Goal: Information Seeking & Learning: Learn about a topic

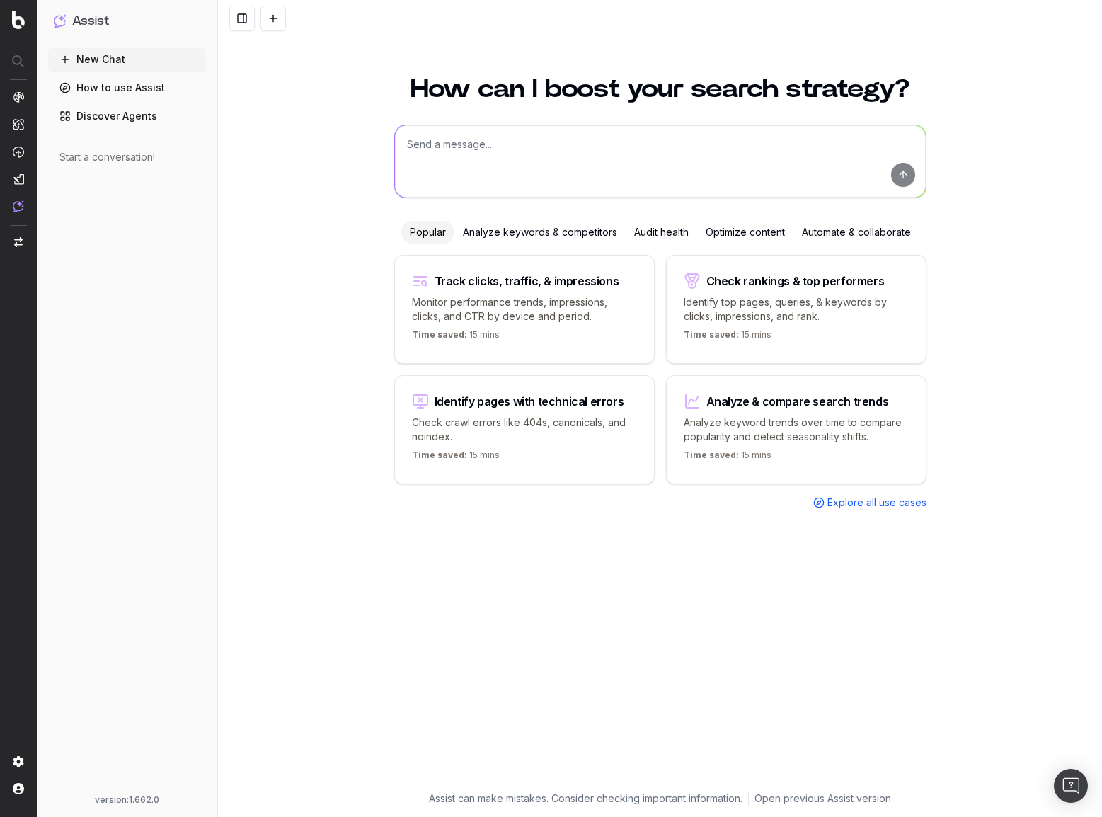
click at [482, 154] on textarea at bounding box center [660, 161] width 531 height 72
type textarea "help me with some keyword research surrounding pajama sets in the context of th…"
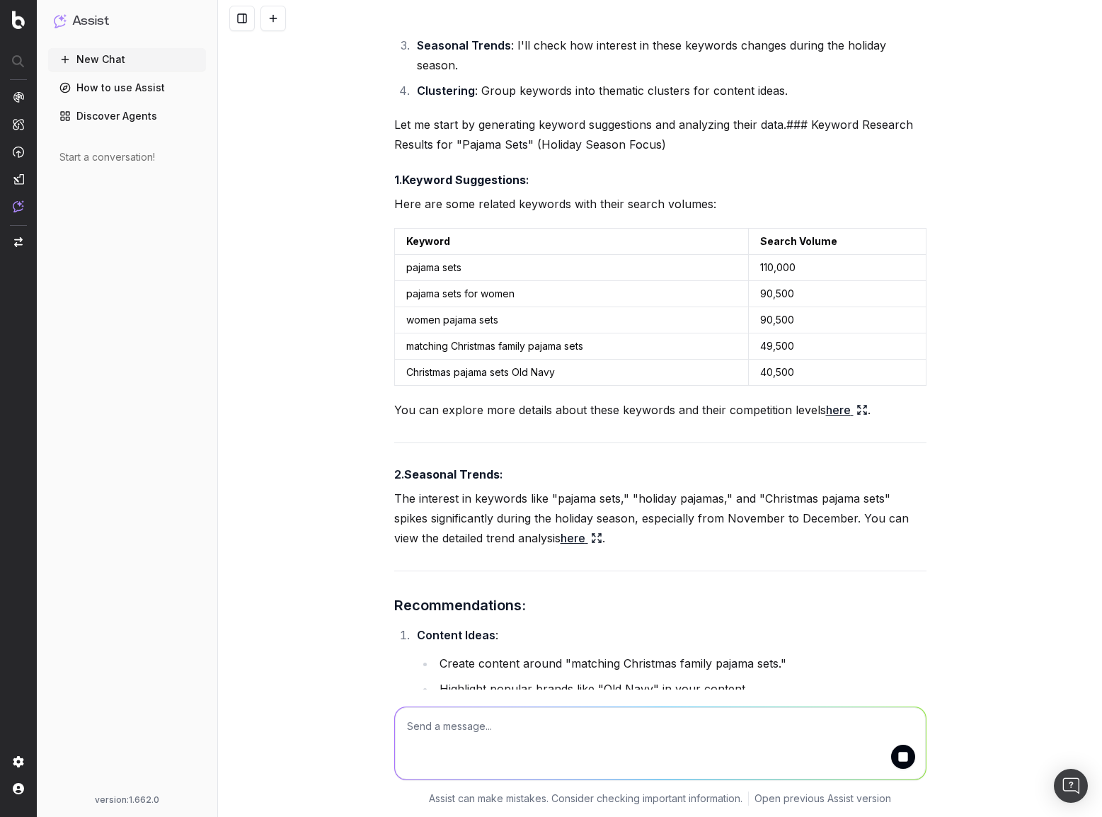
scroll to position [270, 0]
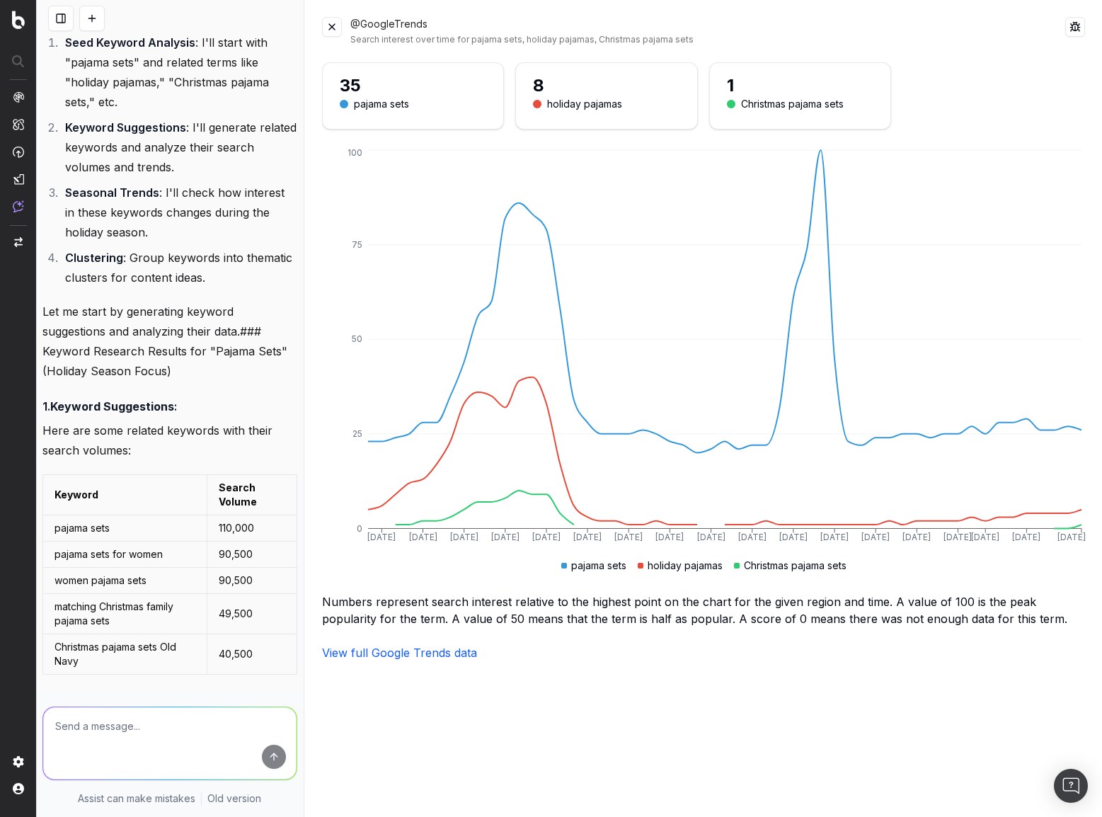
click at [223, 617] on td "49,500" at bounding box center [252, 614] width 90 height 40
click at [169, 743] on textarea at bounding box center [169, 743] width 253 height 72
click at [137, 742] on textarea "let's focus on 'holiday', 'christmas', 'winter', 'gift', '" at bounding box center [169, 743] width 253 height 72
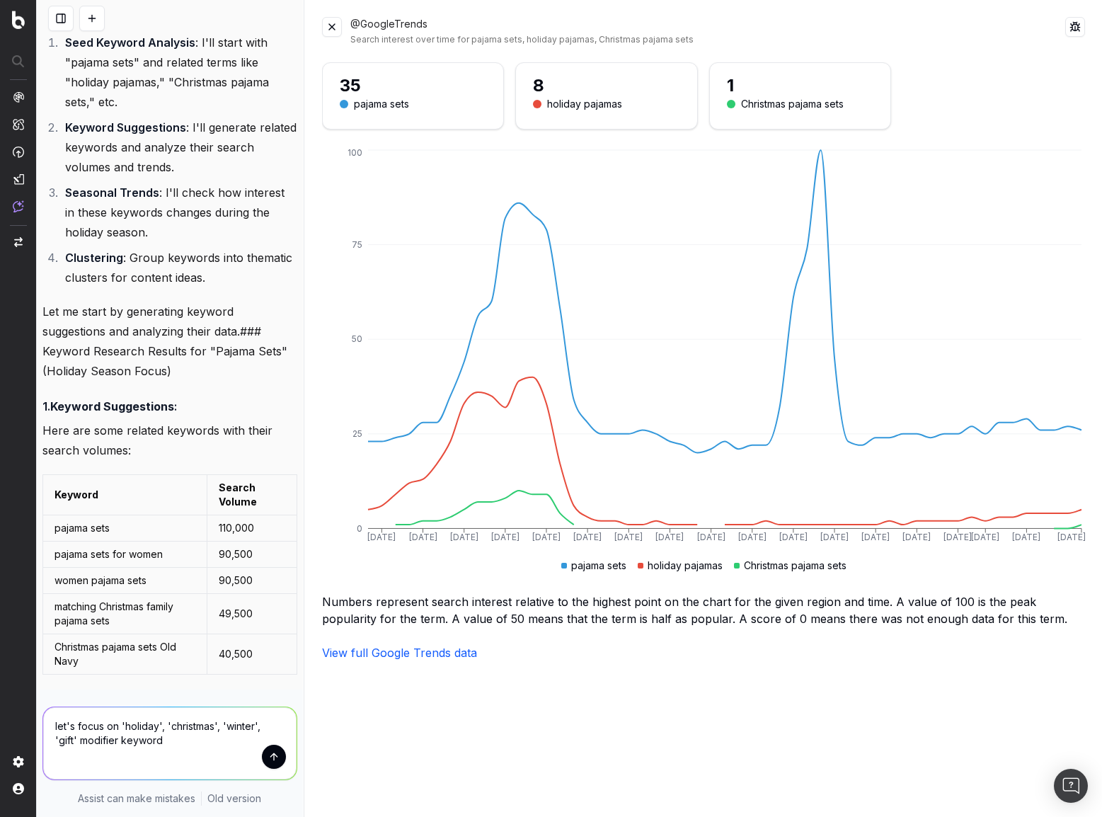
type textarea "let's focus on 'holiday', 'christmas', 'winter', 'gift' modifier keywords"
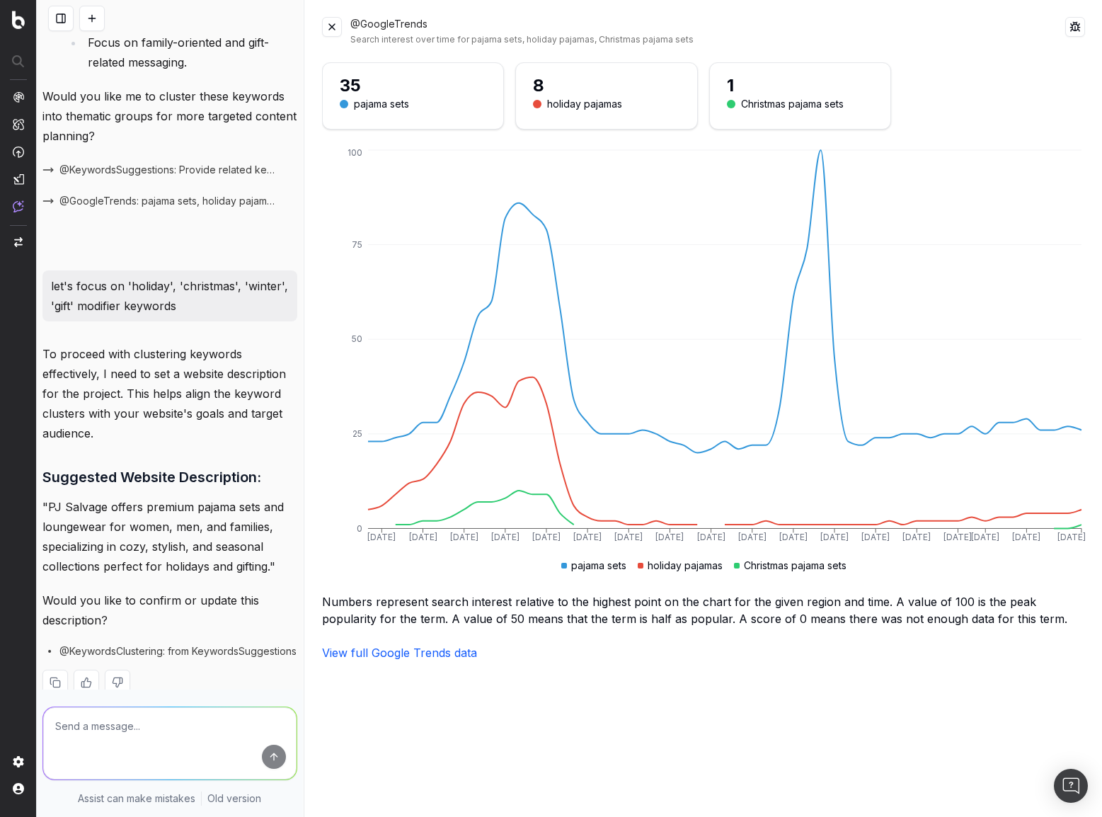
scroll to position [1721, 0]
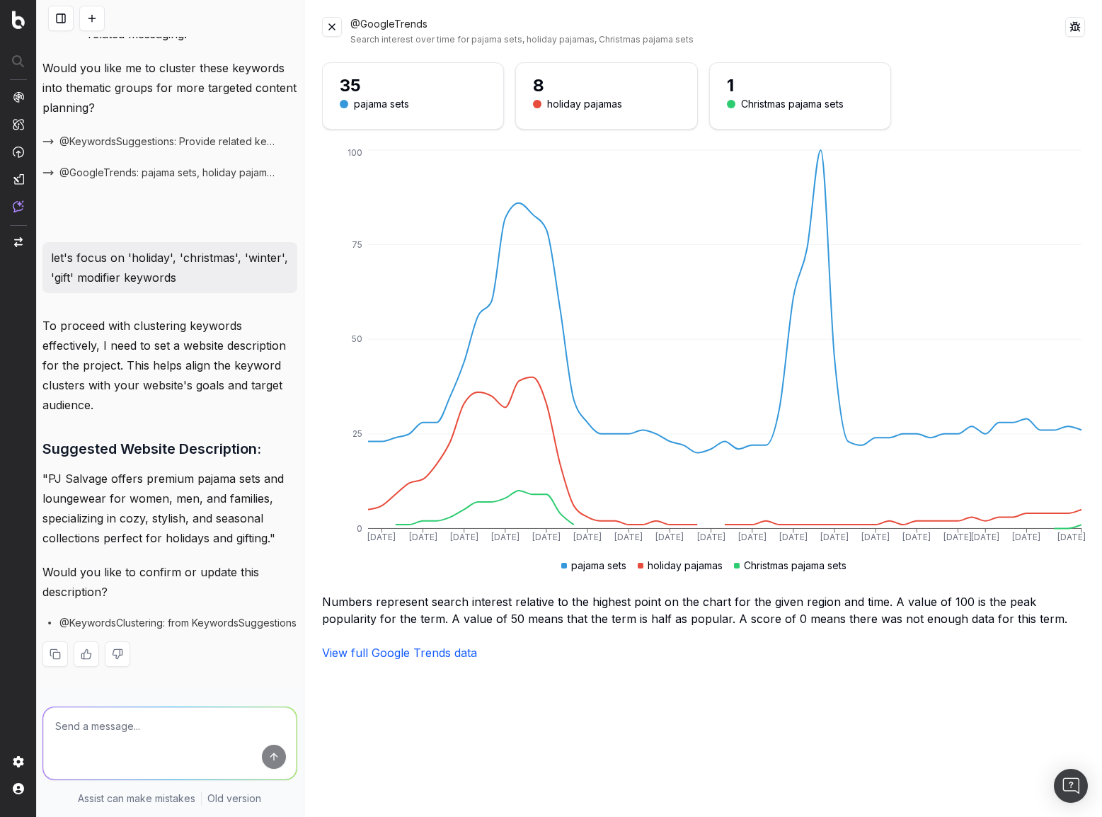
click at [173, 722] on textarea at bounding box center [169, 743] width 253 height 72
click at [173, 720] on textarea at bounding box center [169, 743] width 253 height 72
click at [173, 719] on textarea at bounding box center [169, 743] width 253 height 72
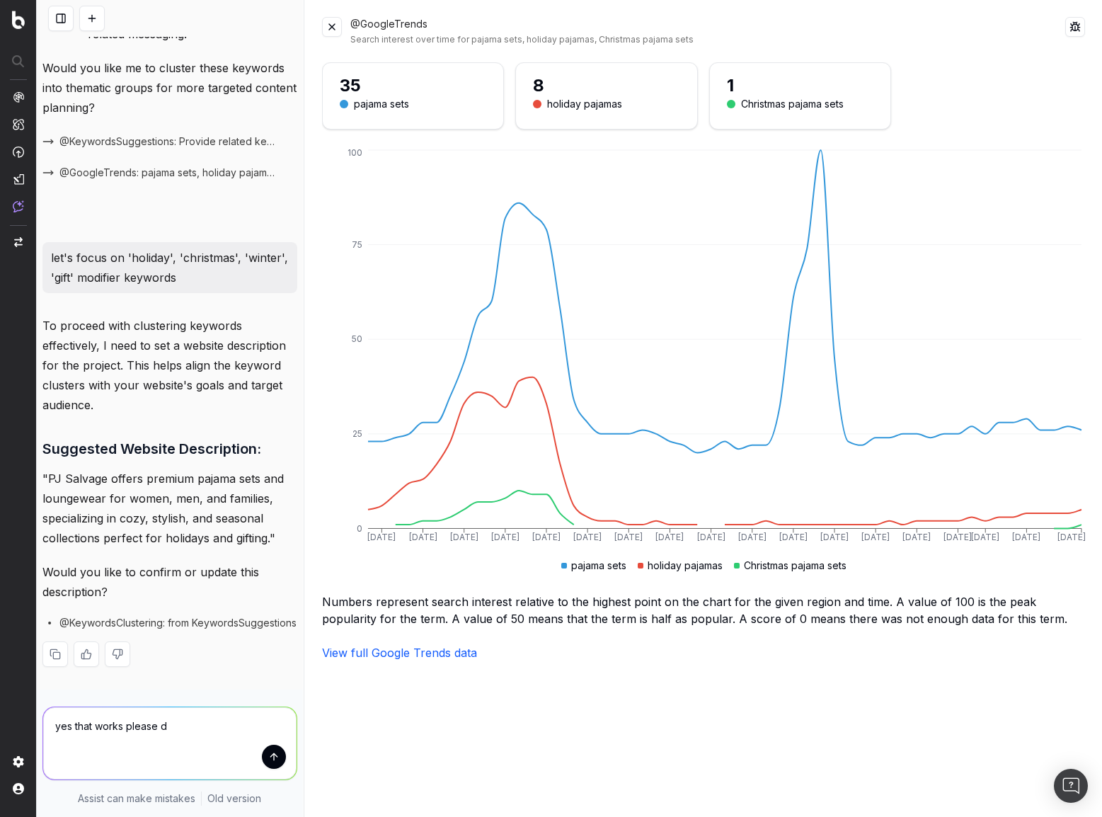
type textarea "yes that works please do"
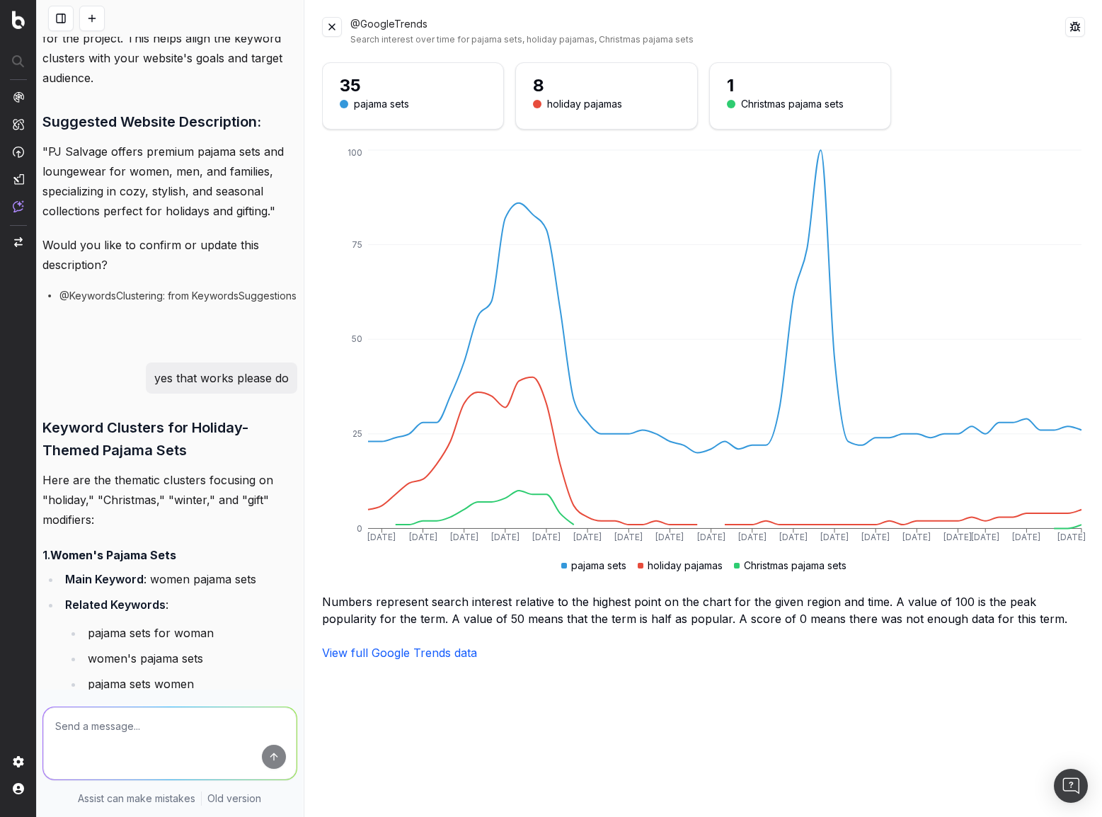
scroll to position [1993, 0]
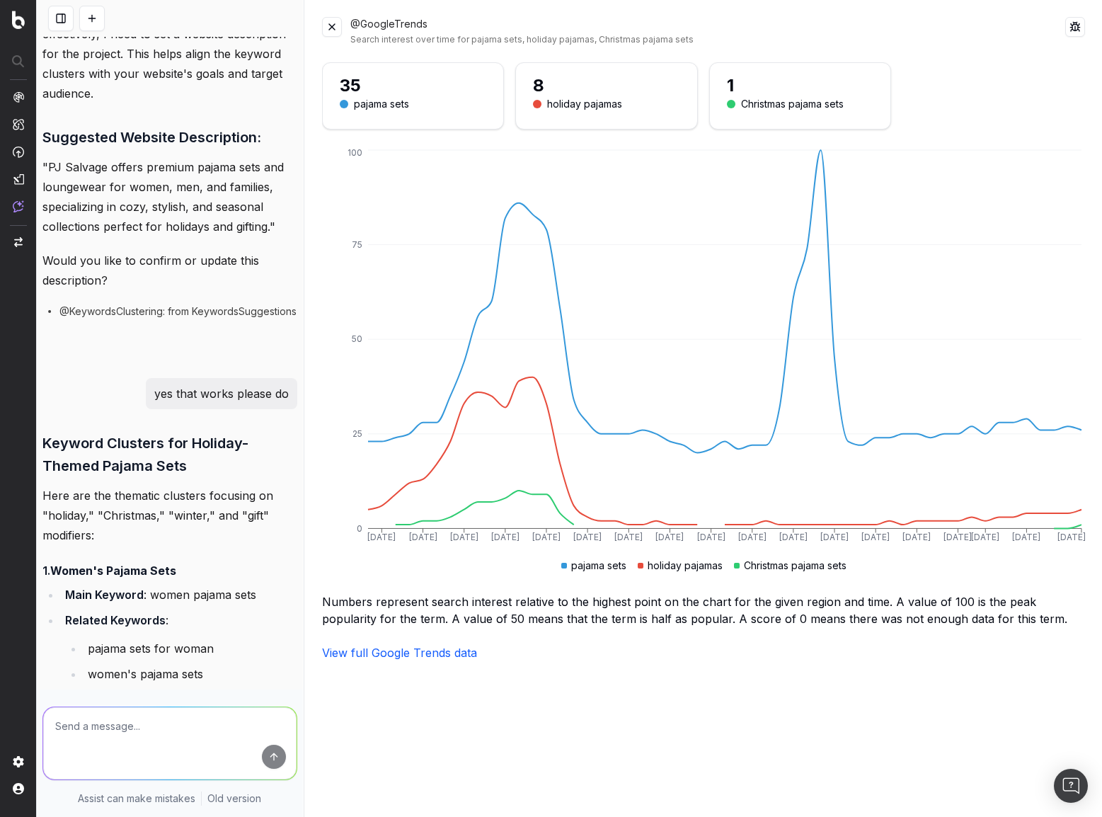
click at [134, 740] on textarea at bounding box center [169, 743] width 253 height 72
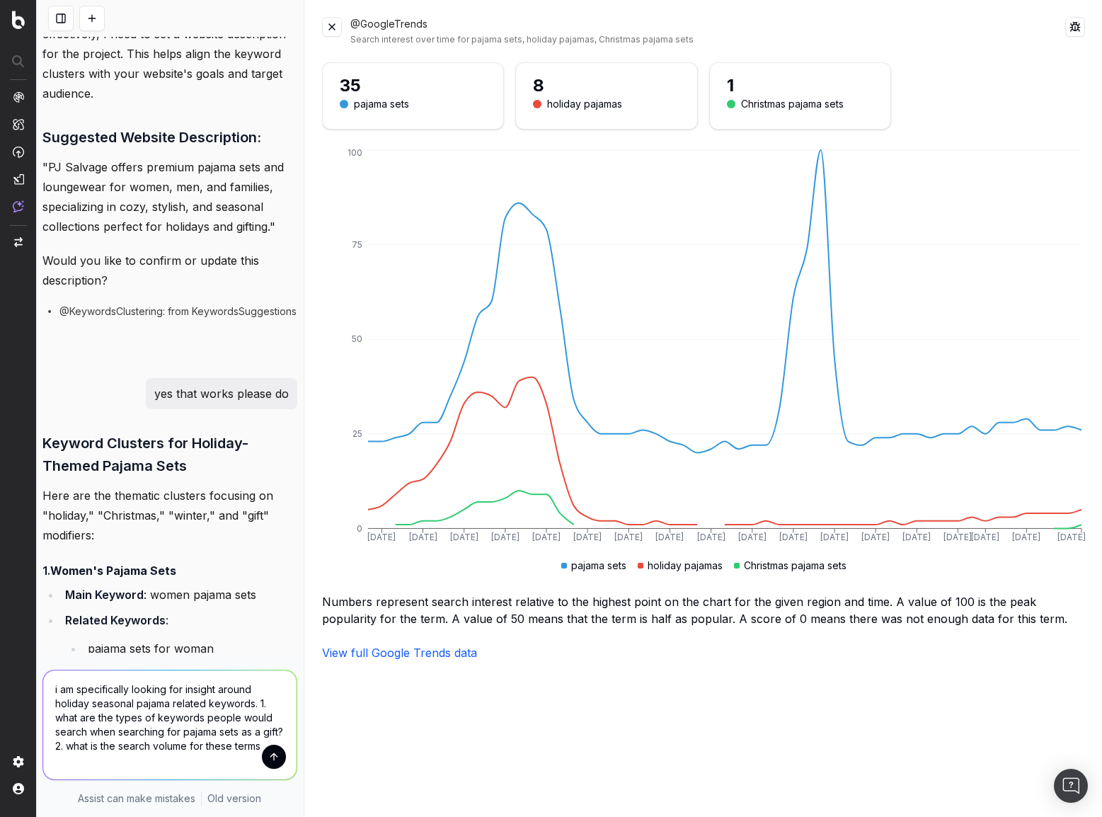
type textarea "i am specifically looking for insight around holiday seasonal pajama related ke…"
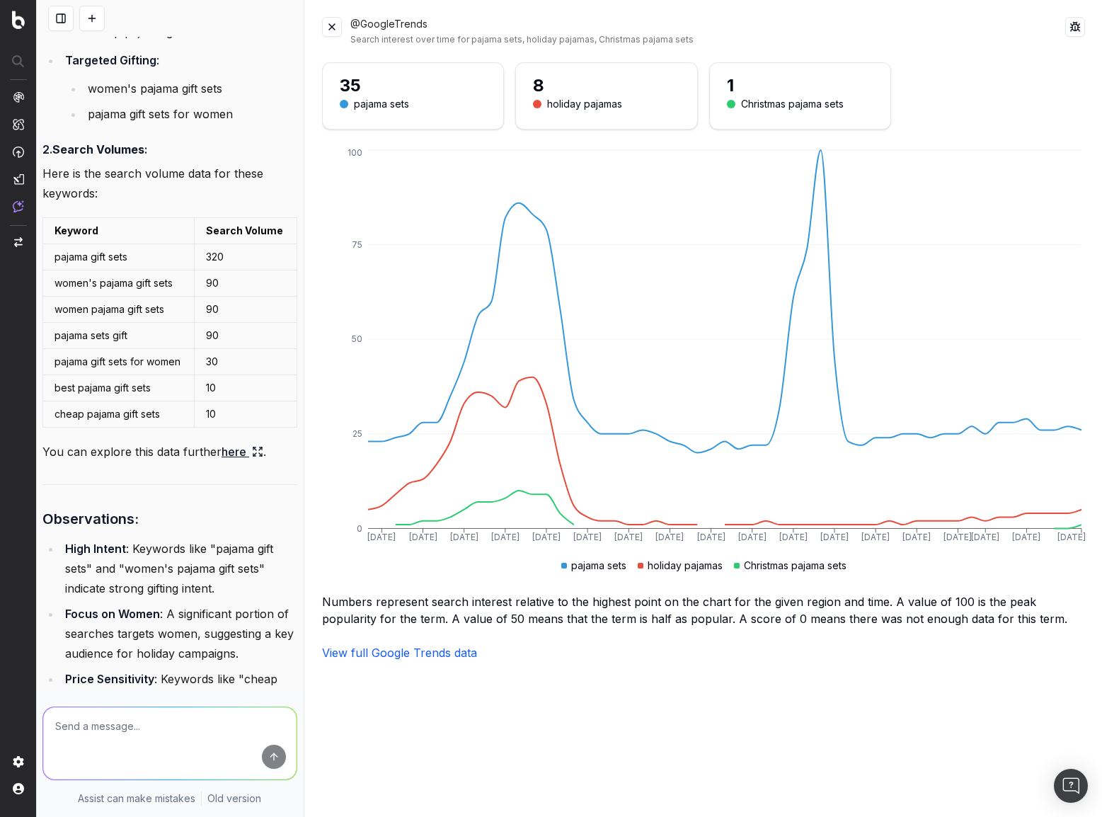
scroll to position [4632, 0]
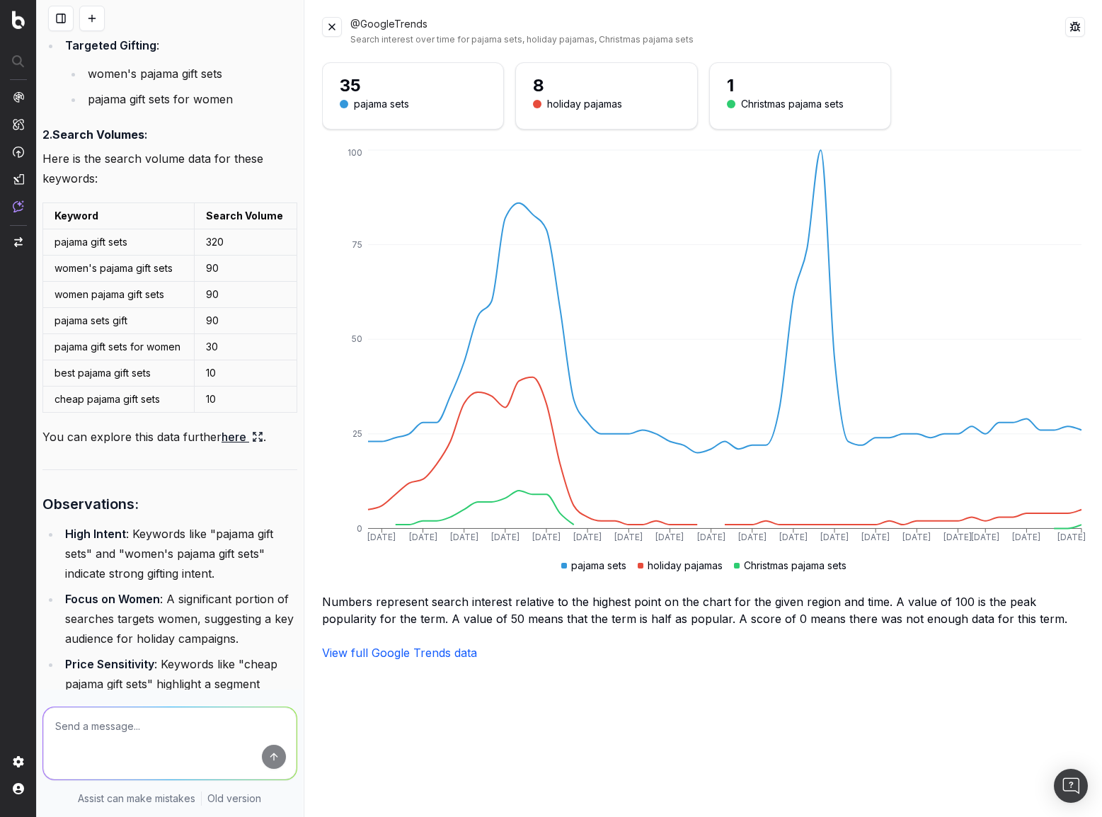
click at [228, 447] on link "here" at bounding box center [243, 437] width 42 height 20
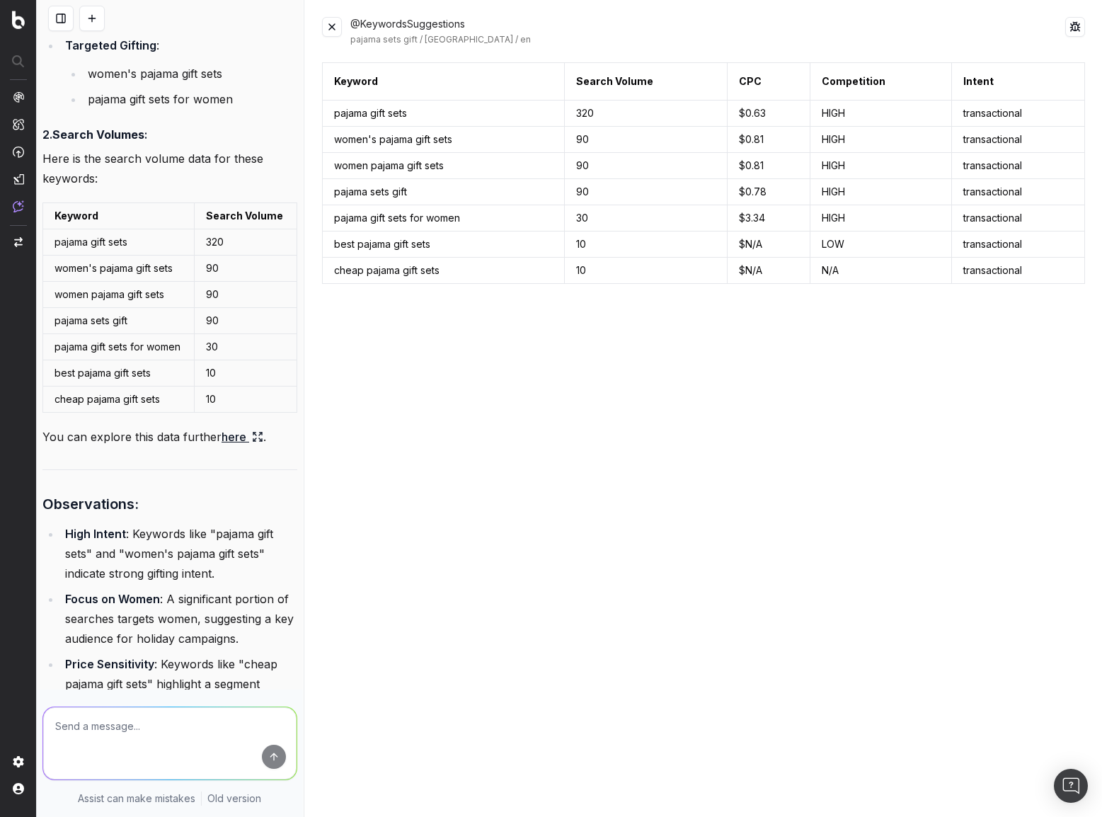
drag, startPoint x: 330, startPoint y: 70, endPoint x: 781, endPoint y: 380, distance: 547.2
click at [728, 349] on div "Keyword Search Volume CPC Competition Intent pajama gift sets 320 $0.63 HIGH tr…" at bounding box center [704, 431] width 764 height 738
click at [785, 384] on div "Keyword Search Volume CPC Competition Intent pajama gift sets 320 $0.63 HIGH tr…" at bounding box center [704, 431] width 764 height 738
click at [132, 739] on textarea at bounding box center [169, 743] width 253 height 72
type textarea "can you also add christmas and holiday pajama set related keywords to this list"
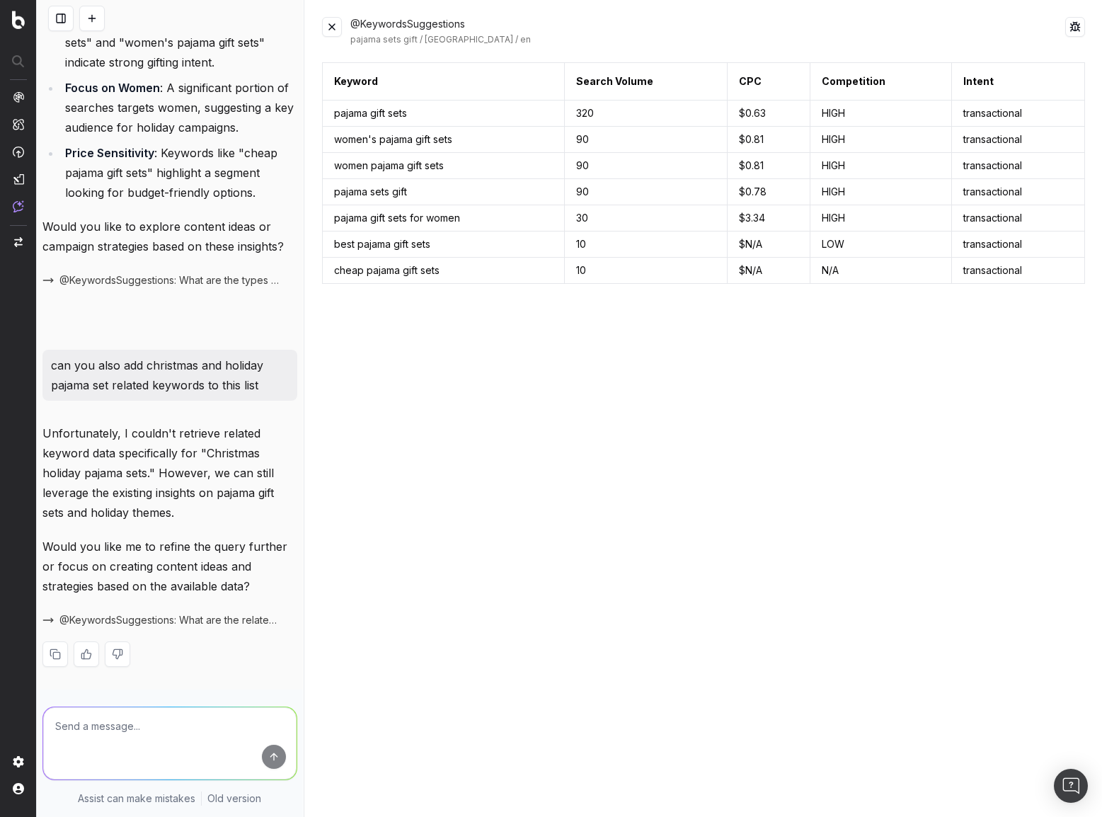
scroll to position [5311, 0]
click at [138, 723] on textarea at bounding box center [169, 743] width 253 height 72
click at [156, 713] on textarea at bounding box center [169, 743] width 253 height 72
type textarea "I"
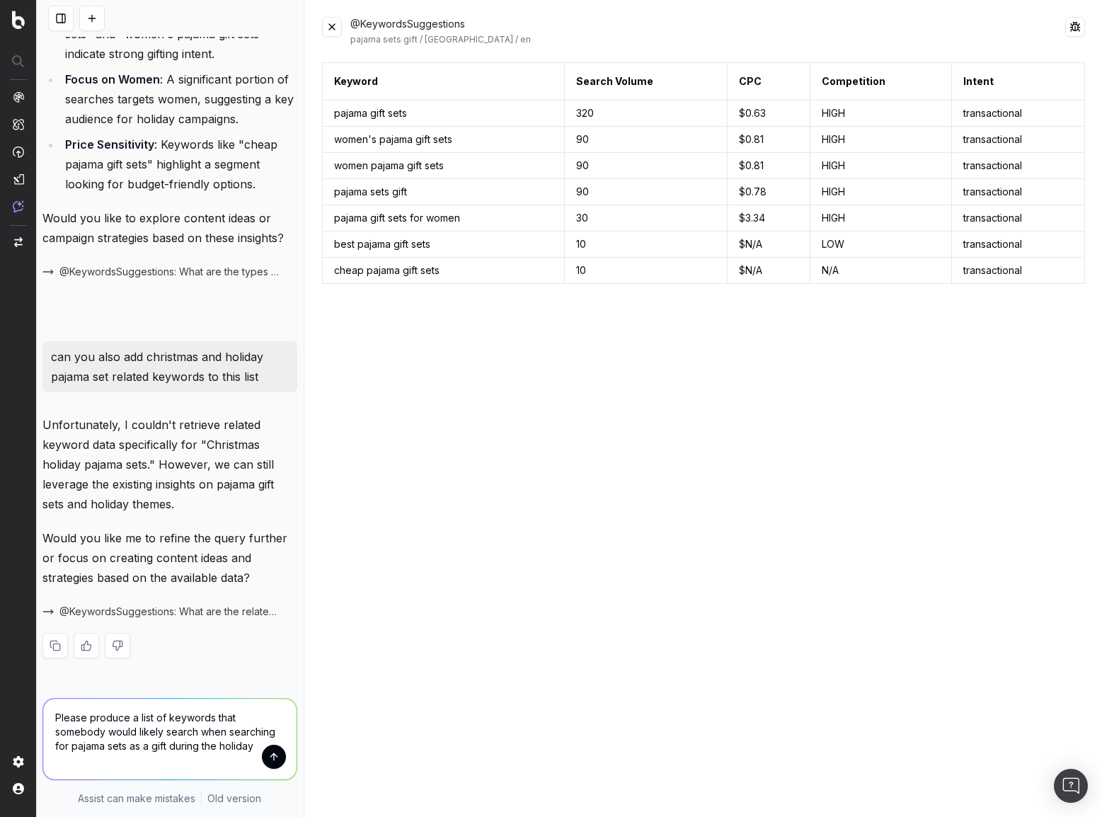
type textarea "Please produce a list of keywords that somebody would likely search when search…"
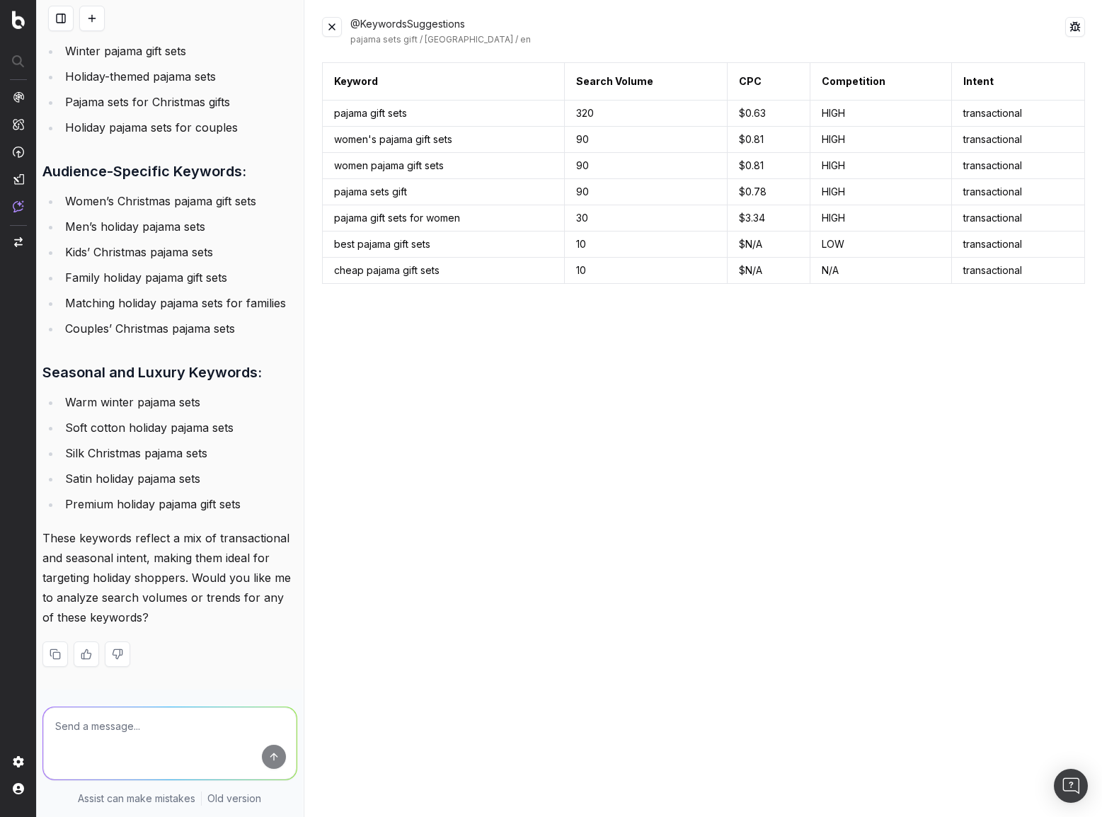
scroll to position [6605, 0]
click at [141, 730] on textarea at bounding box center [169, 743] width 253 height 72
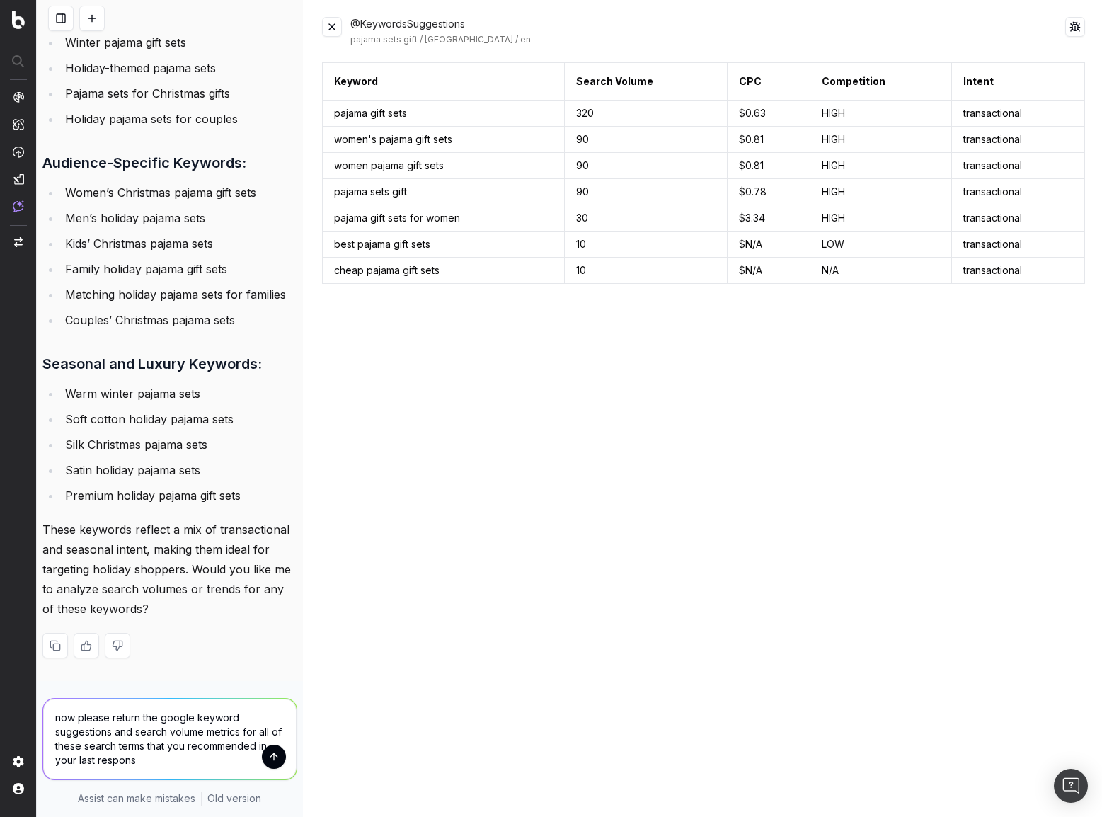
type textarea "now please return the google keyword suggestions and search volume metrics for …"
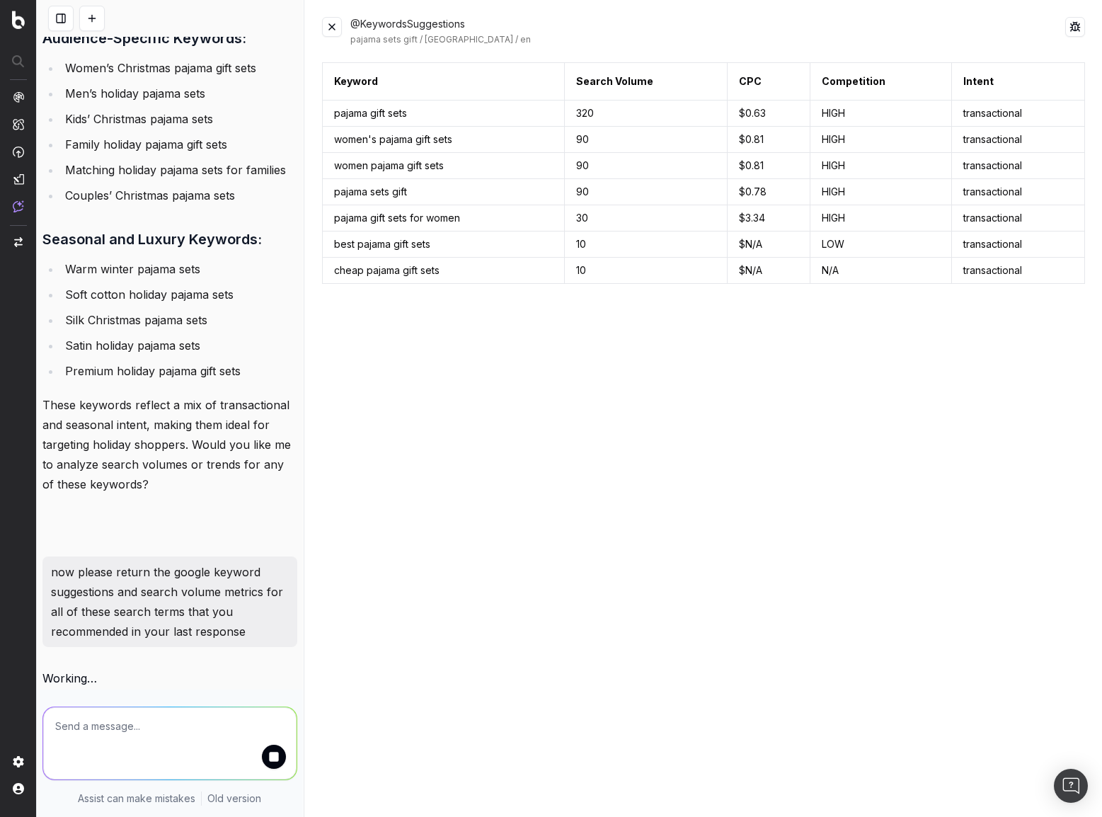
scroll to position [6738, 0]
click at [0, 0] on span "working …" at bounding box center [0, 0] width 0 height 0
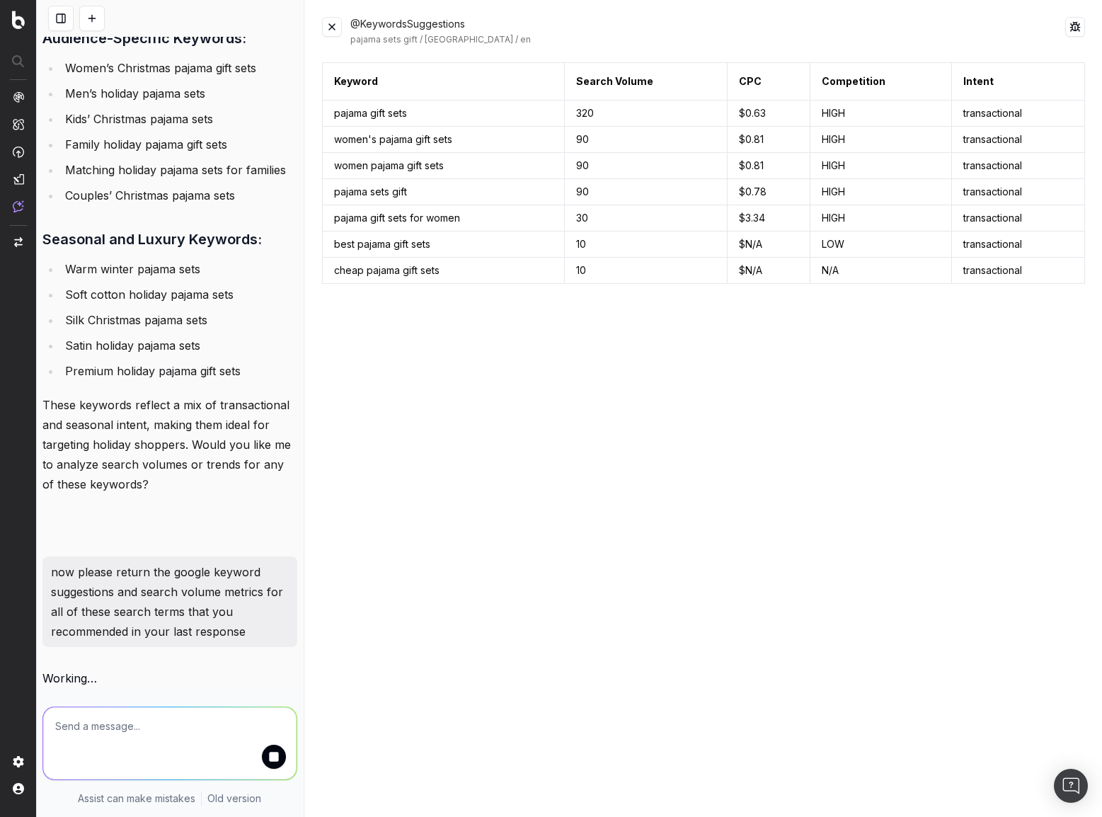
click at [124, 683] on div "working …" at bounding box center [169, 680] width 255 height 20
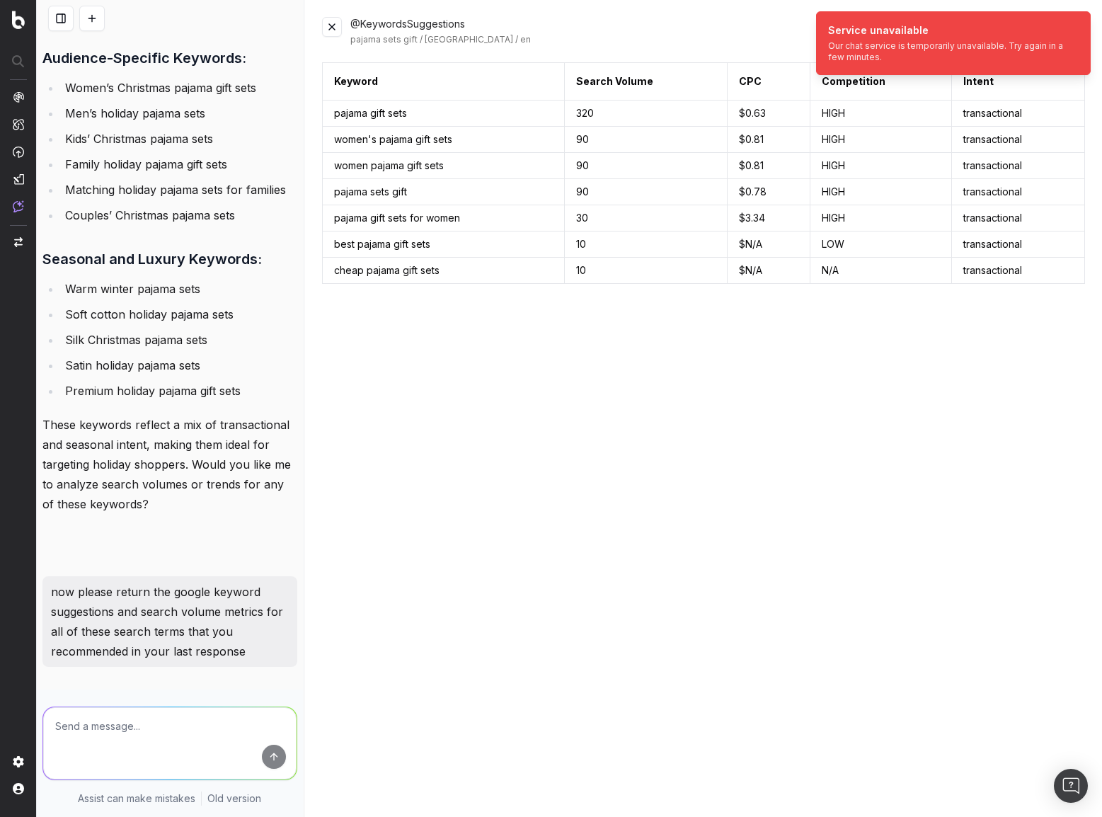
click at [148, 733] on textarea at bounding box center [169, 743] width 253 height 72
click at [153, 728] on textarea at bounding box center [169, 743] width 253 height 72
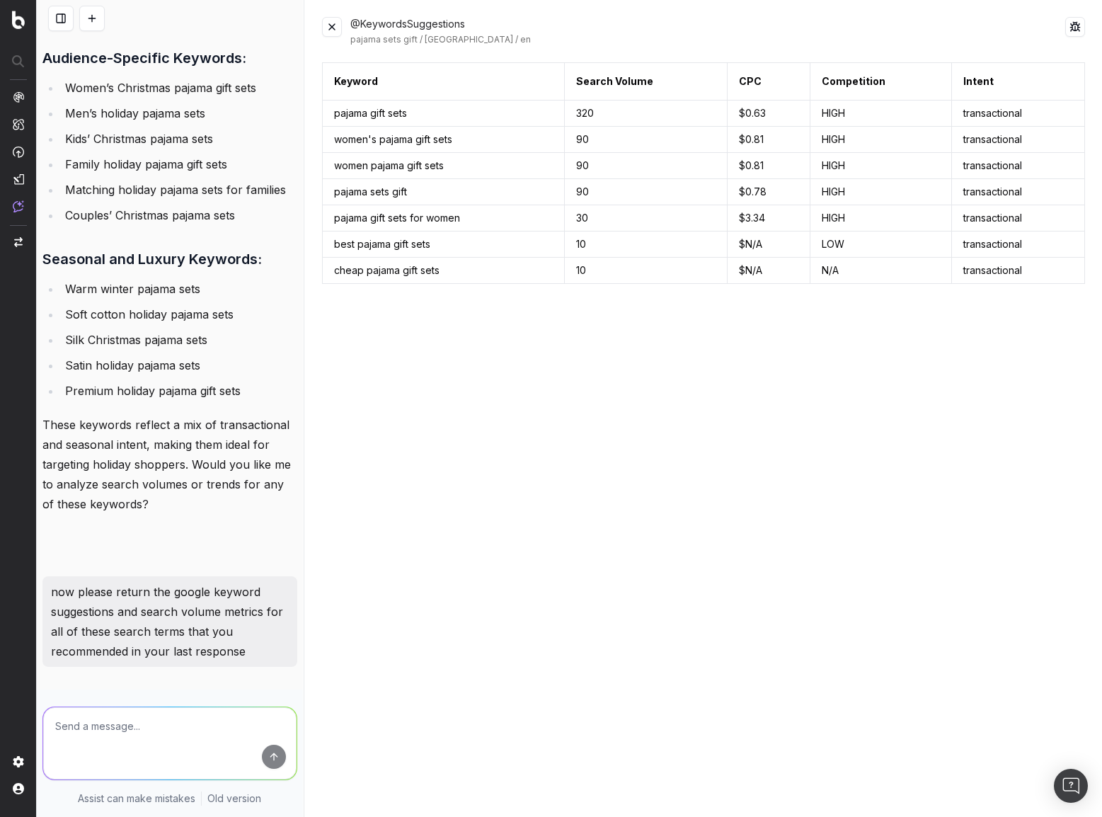
click at [162, 624] on p "now please return the google keyword suggestions and search volume metrics for …" at bounding box center [170, 621] width 238 height 79
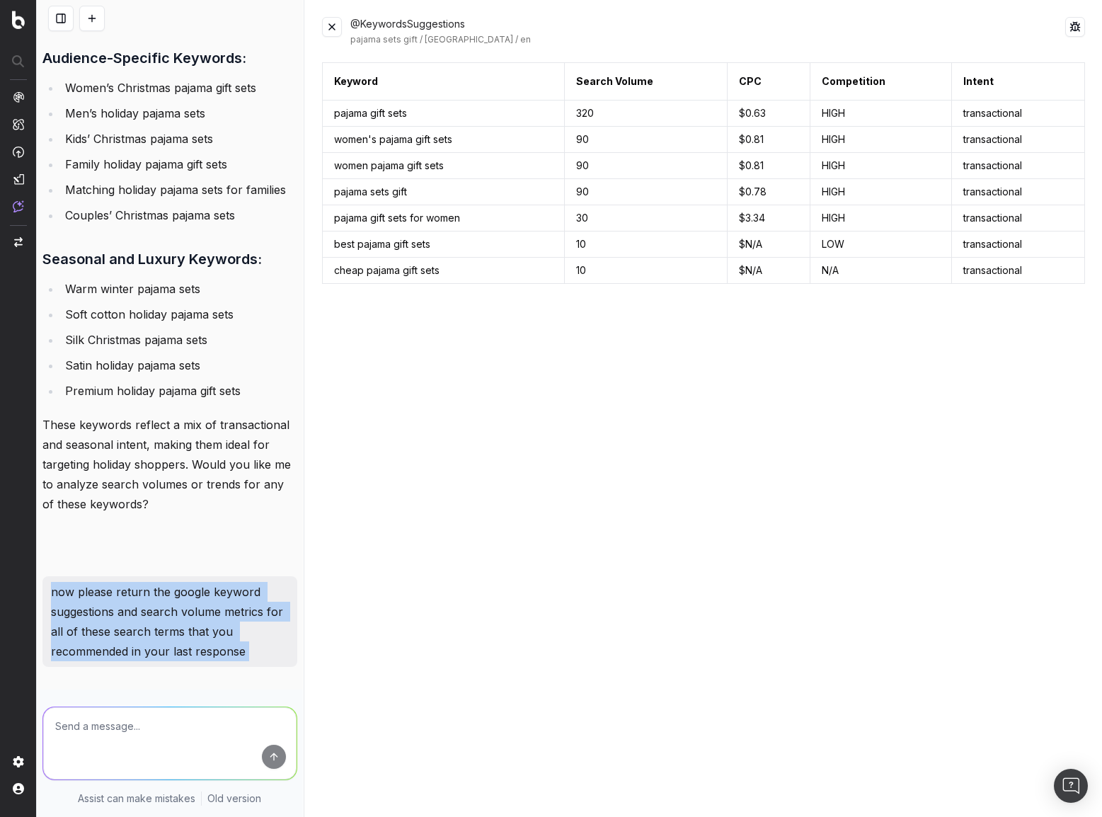
click at [162, 624] on p "now please return the google keyword suggestions and search volume metrics for …" at bounding box center [170, 621] width 238 height 79
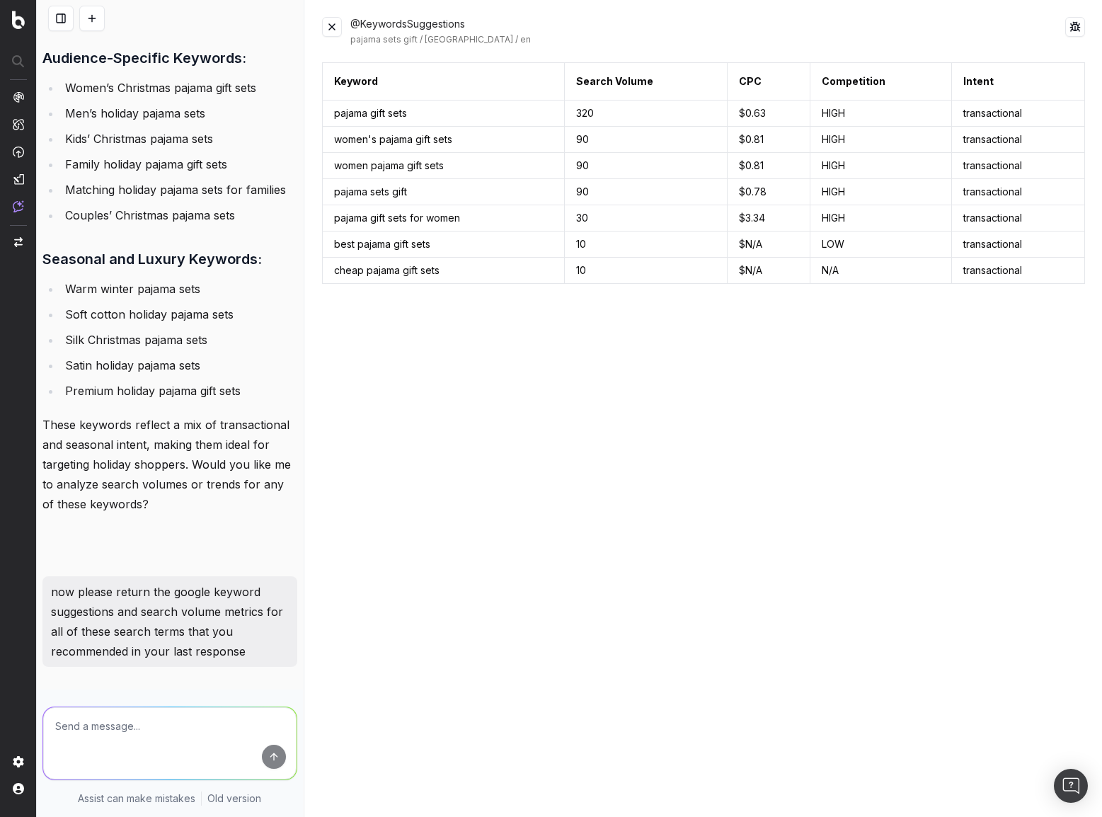
click at [144, 732] on textarea at bounding box center [169, 743] width 253 height 72
paste textarea "Core Holiday & Occasion Keywords These are direct searches for holiday-specific…"
type textarea "Core Holiday & Occasion Keywords These are direct searches for holiday-specific…"
click at [158, 608] on p "now please return the google keyword suggestions and search volume metrics for …" at bounding box center [170, 621] width 238 height 79
click at [147, 748] on textarea at bounding box center [169, 743] width 253 height 72
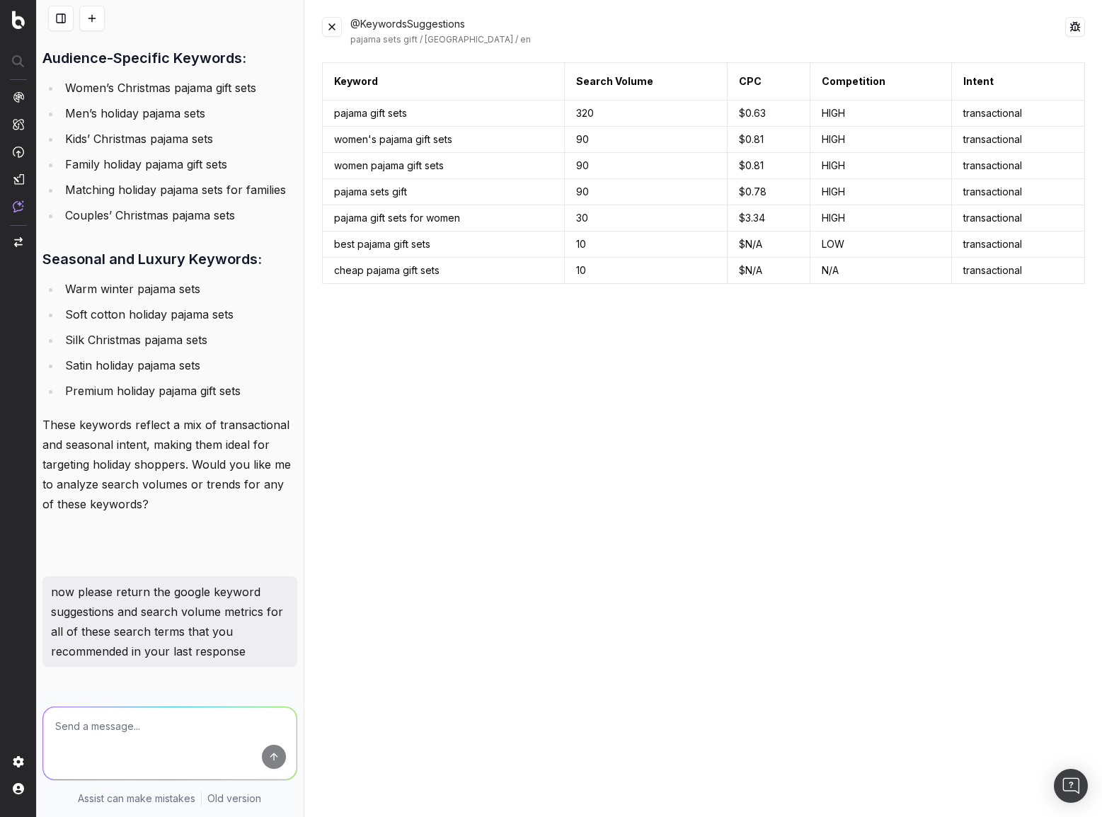
click at [176, 651] on p "now please return the google keyword suggestions and search volume metrics for …" at bounding box center [170, 621] width 238 height 79
click at [175, 626] on p "now please return the google keyword suggestions and search volume metrics for …" at bounding box center [170, 621] width 238 height 79
click at [173, 616] on p "now please return the google keyword suggestions and search volume metrics for …" at bounding box center [170, 621] width 238 height 79
click at [100, 16] on button at bounding box center [91, 18] width 25 height 25
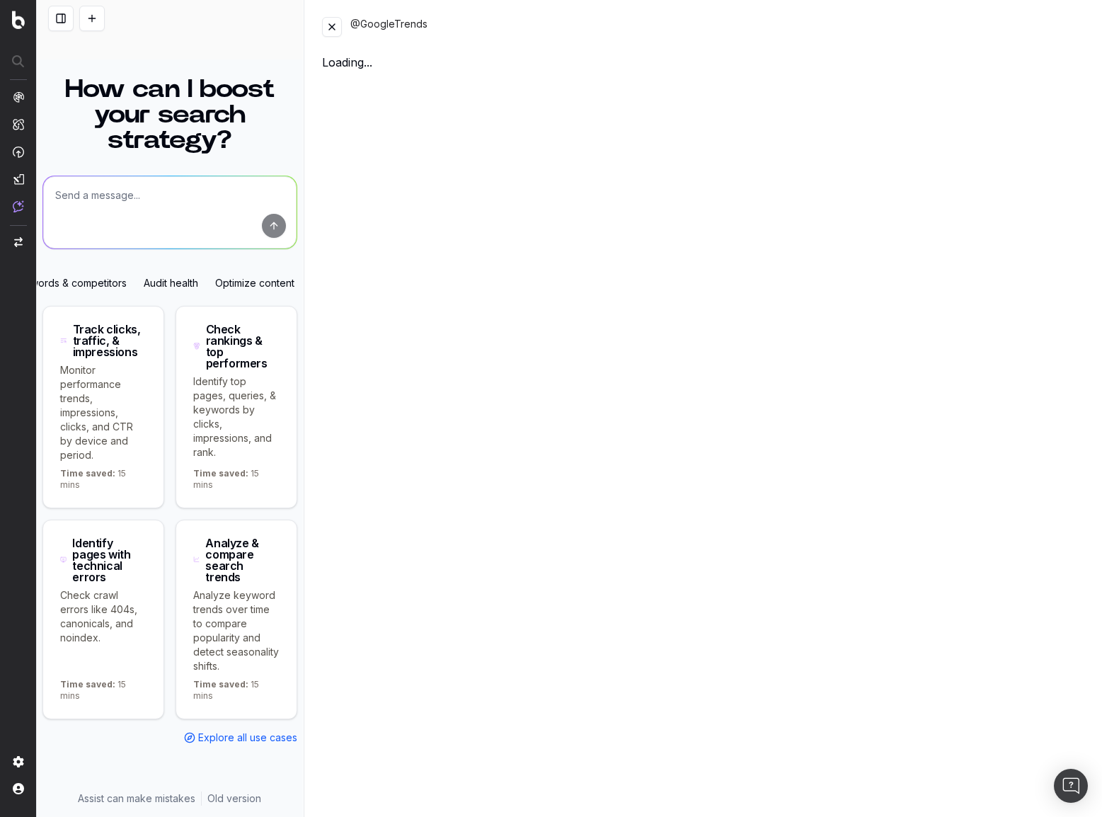
click at [167, 208] on textarea at bounding box center [169, 212] width 253 height 72
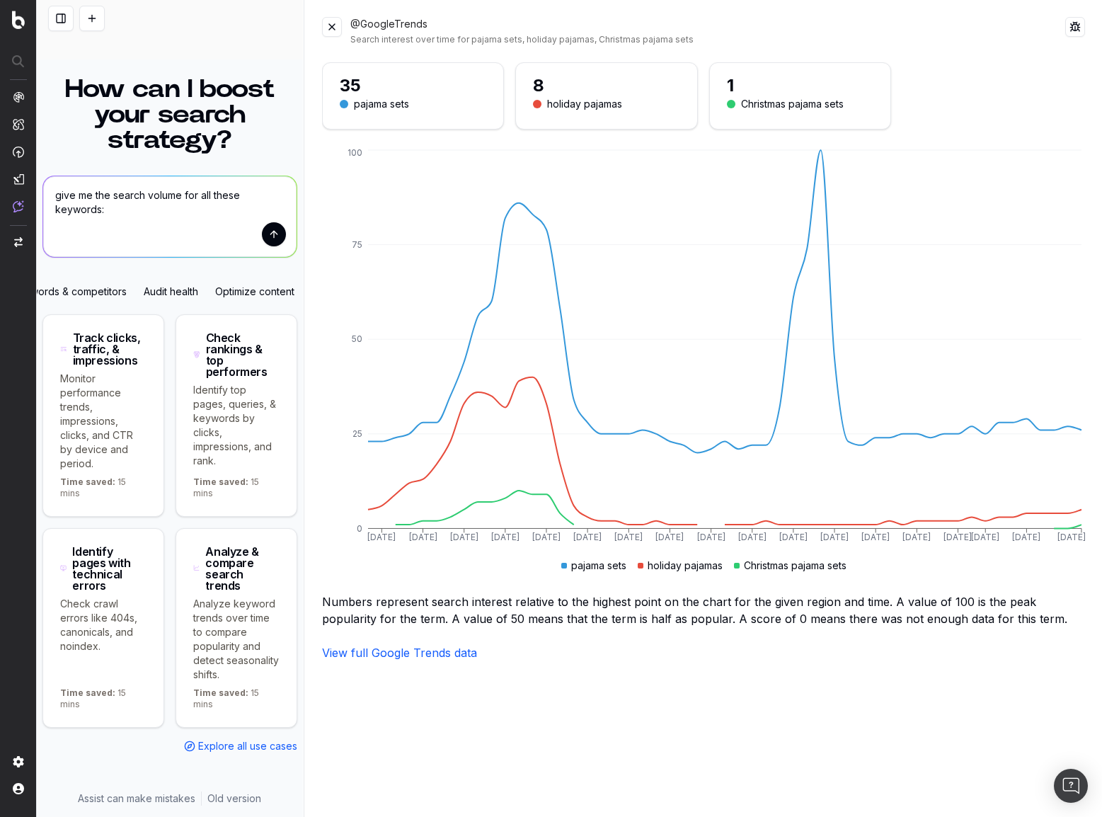
paste textarea "Core Holiday & Occasion Keywords These are direct searches for holiday-specific…"
type textarea "give me the search volume for all these keywords: Core Holiday & Occasion Keywo…"
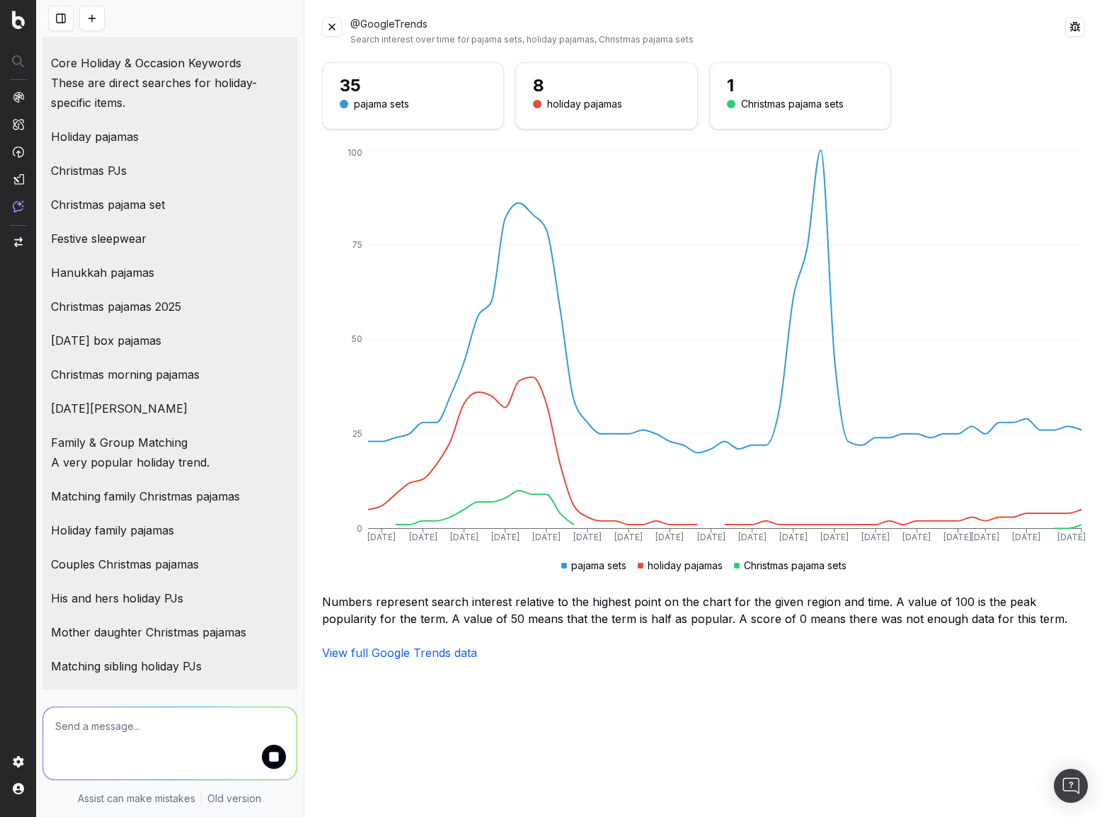
scroll to position [1046, 0]
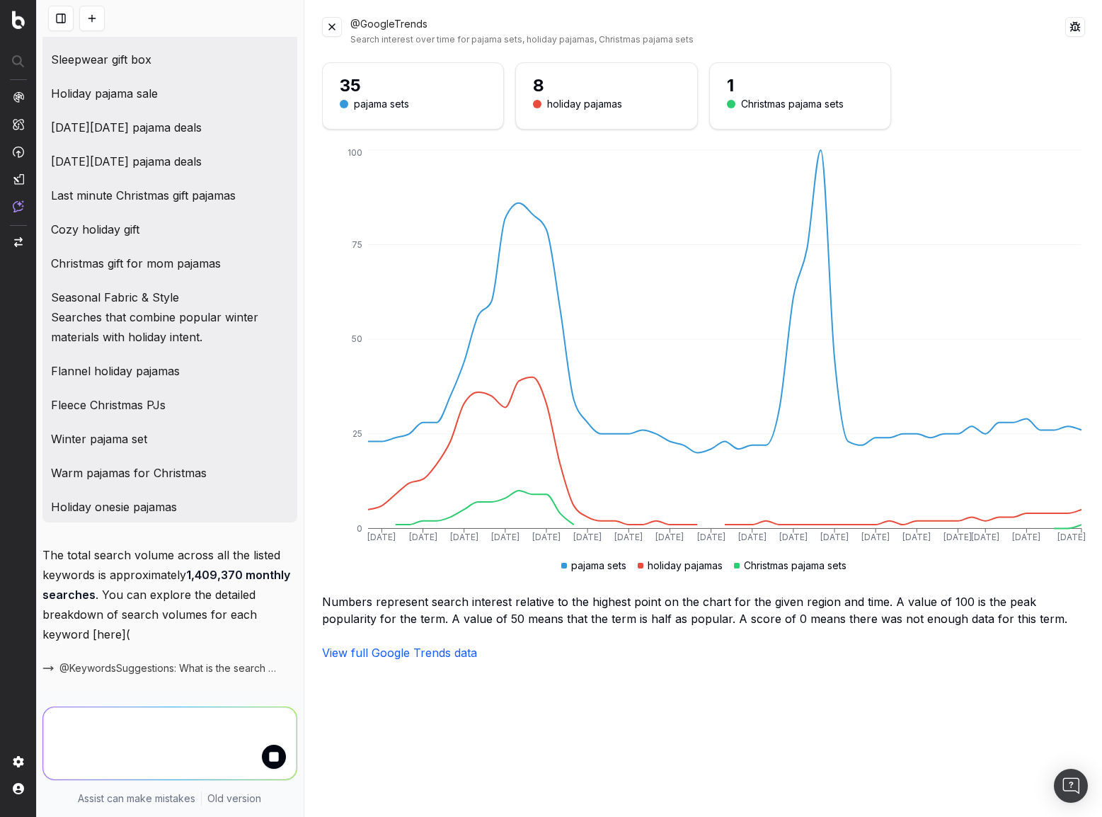
scroll to position [1060, 0]
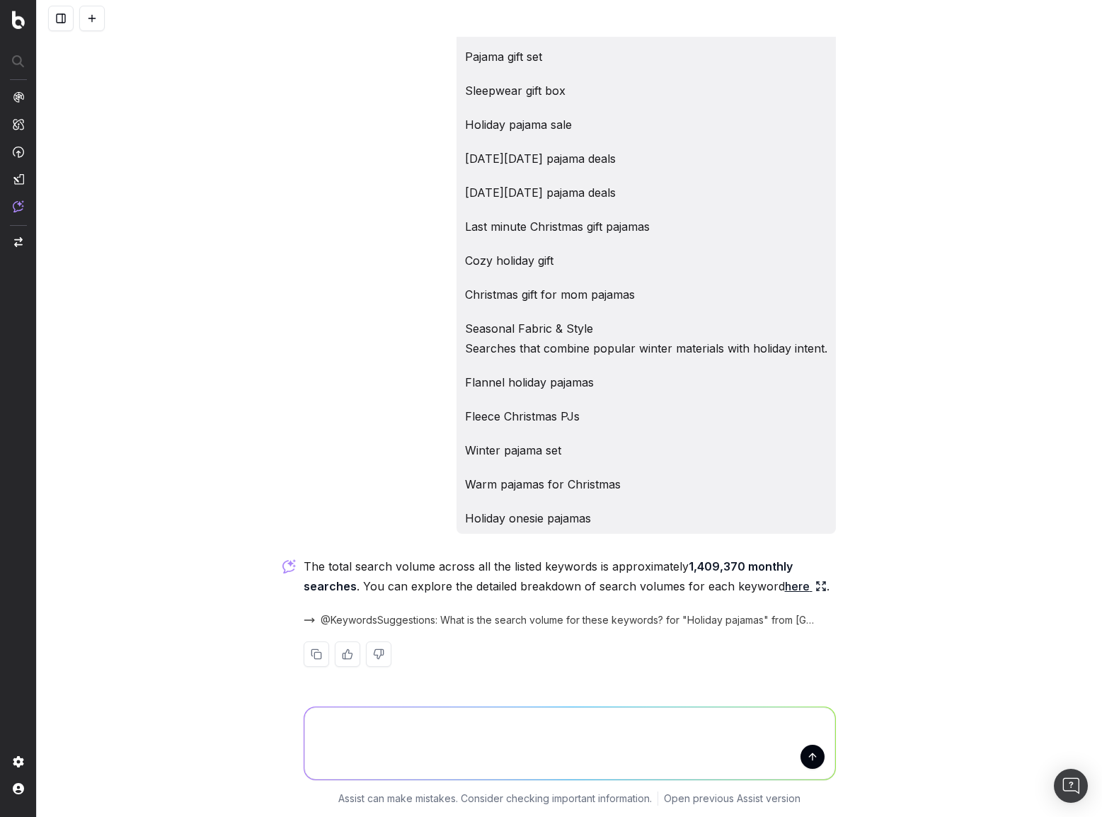
click at [787, 585] on link "here" at bounding box center [806, 586] width 42 height 20
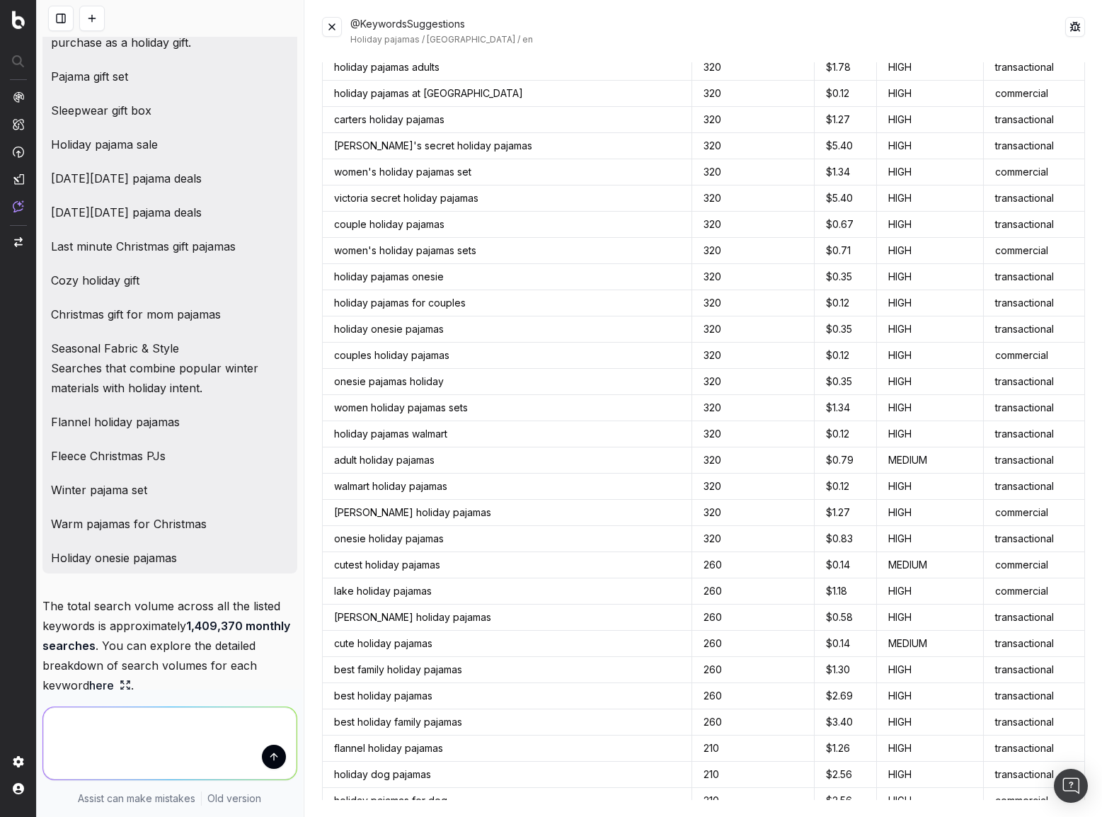
scroll to position [0, 0]
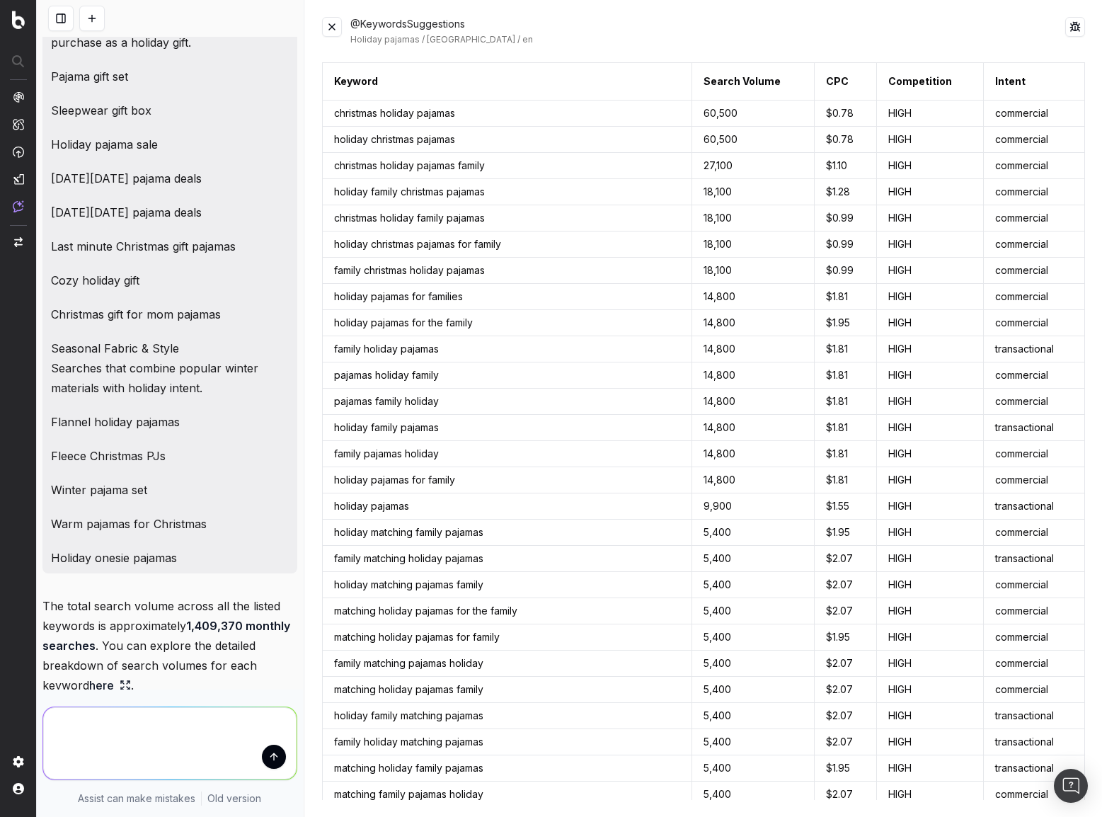
click at [548, 452] on td "family pajamas holiday" at bounding box center [507, 454] width 370 height 26
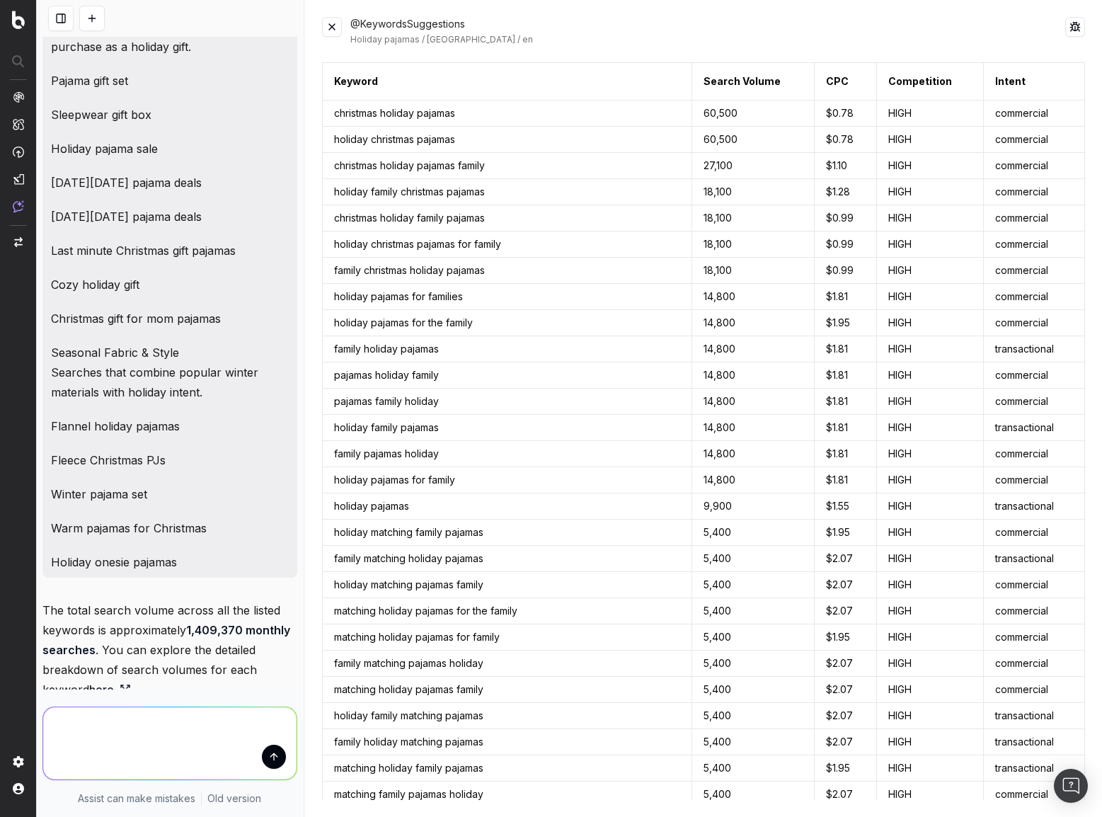
click at [433, 169] on td "christmas holiday pajamas family" at bounding box center [507, 166] width 370 height 26
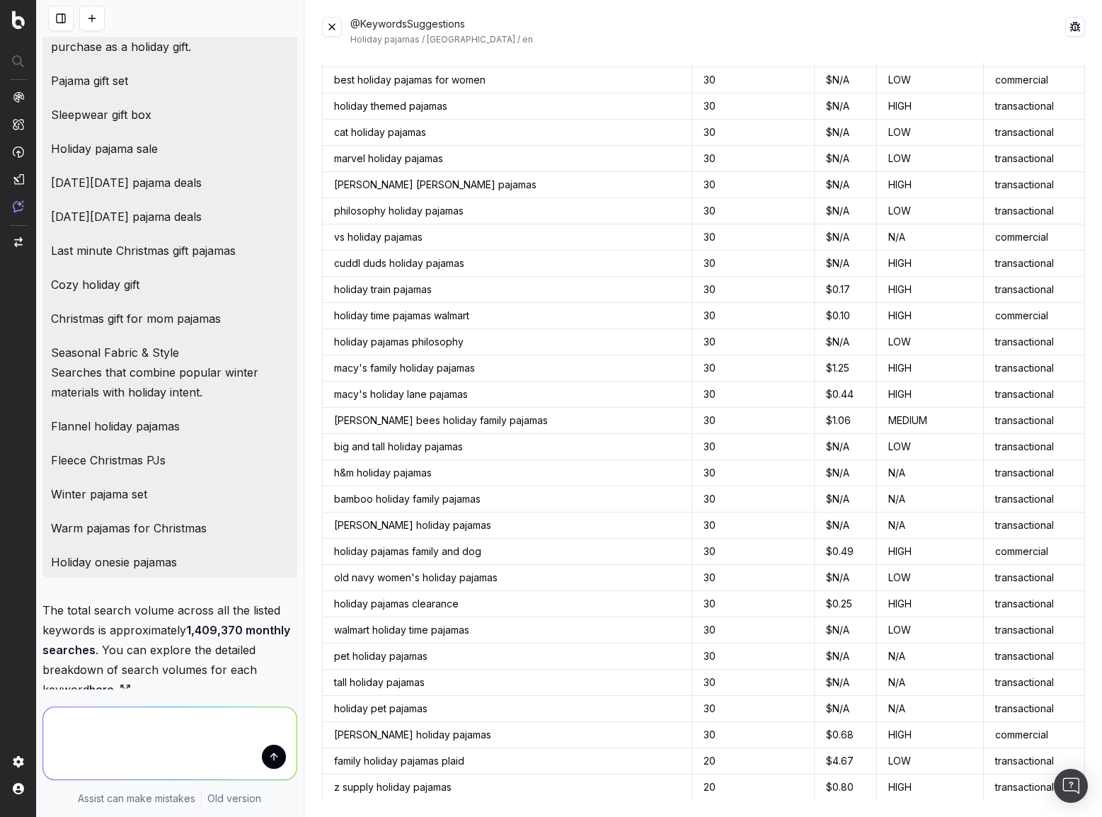
scroll to position [7158, 0]
